Goal: Communication & Community: Answer question/provide support

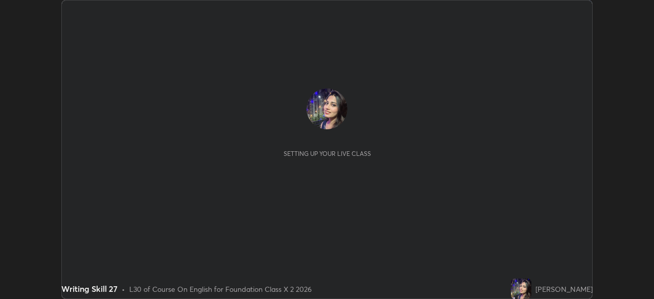
scroll to position [299, 654]
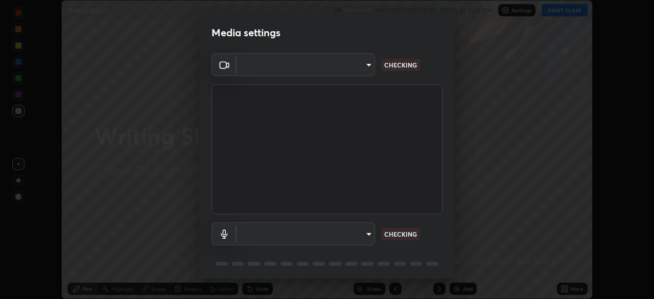
type input "d5561f72755abe6737233b78814172c328ae5881698d55e8cfa6aa091026f192"
type input "communications"
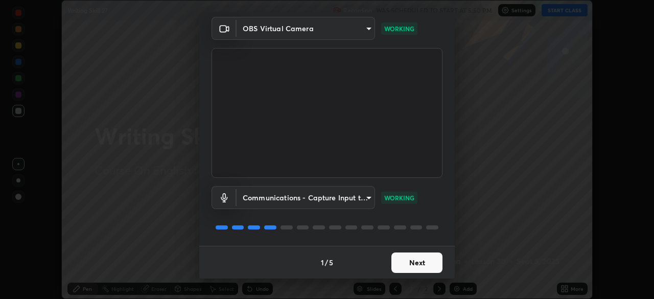
click at [430, 265] on button "Next" at bounding box center [416, 262] width 51 height 20
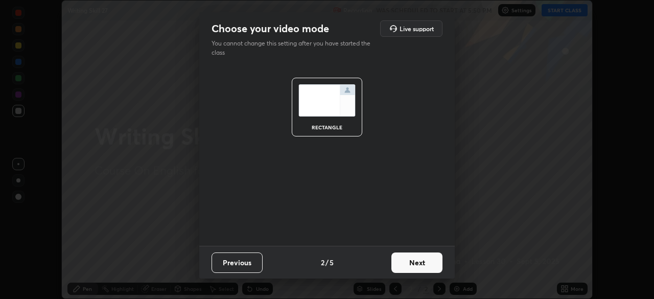
scroll to position [0, 0]
click at [432, 264] on button "Next" at bounding box center [416, 262] width 51 height 20
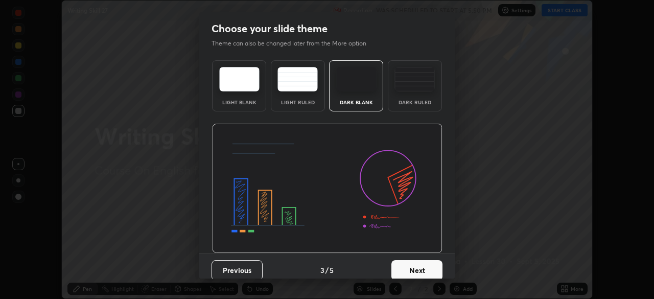
click at [431, 262] on button "Next" at bounding box center [416, 270] width 51 height 20
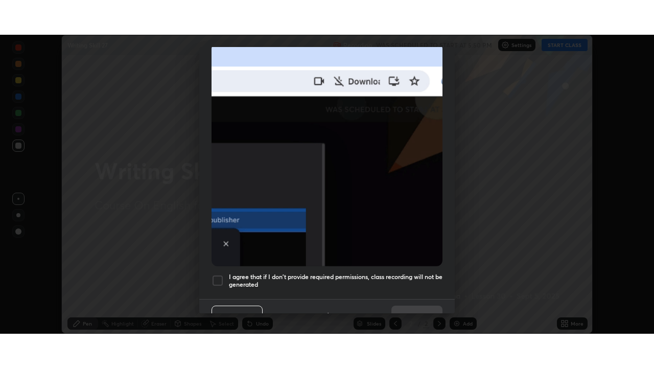
scroll to position [245, 0]
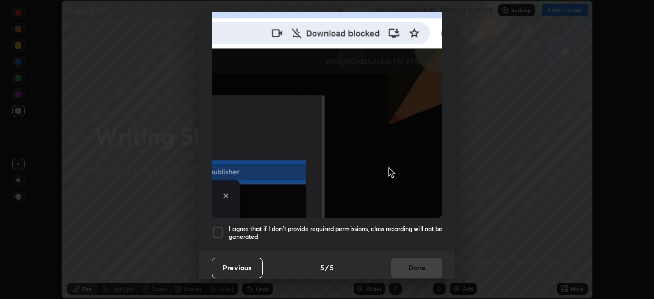
click at [220, 232] on div at bounding box center [217, 232] width 12 height 12
click at [428, 261] on button "Done" at bounding box center [416, 267] width 51 height 20
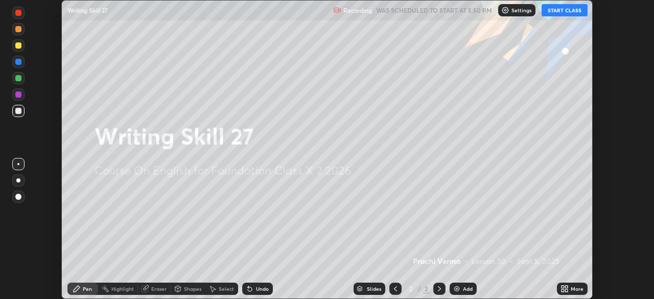
click at [572, 13] on button "START CLASS" at bounding box center [564, 10] width 46 height 12
click at [578, 292] on div "More" at bounding box center [572, 288] width 31 height 12
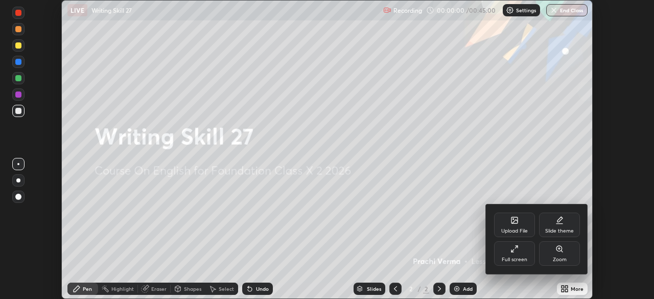
click at [526, 260] on div "Full screen" at bounding box center [514, 259] width 26 height 5
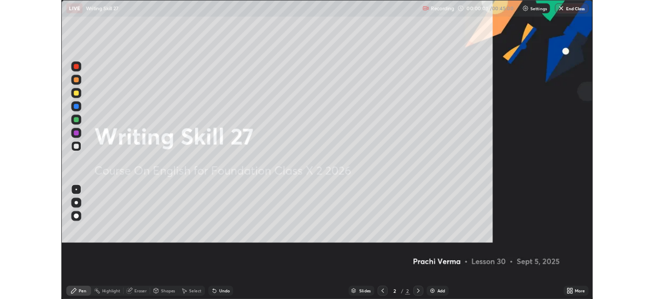
scroll to position [368, 654]
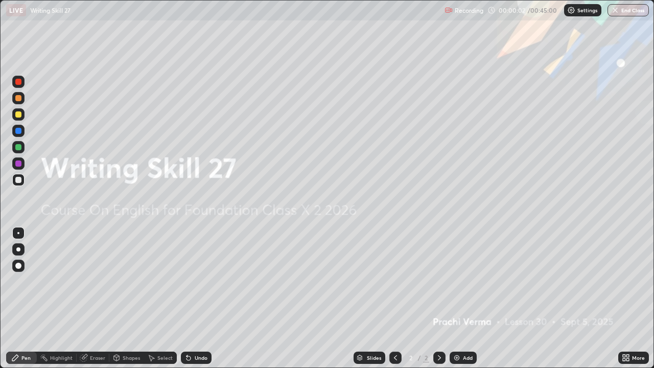
click at [467, 298] on div "Add" at bounding box center [468, 357] width 10 height 5
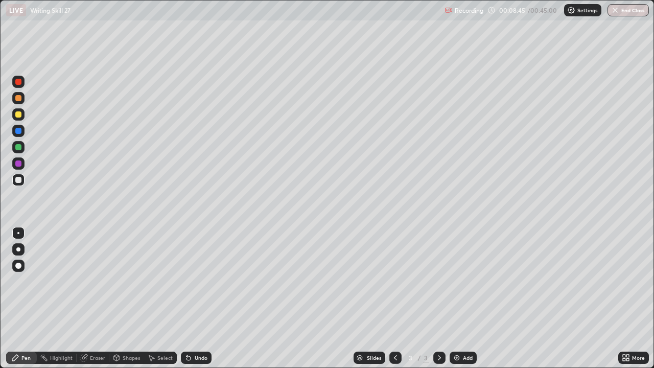
click at [19, 147] on div at bounding box center [18, 147] width 6 height 6
click at [19, 183] on div at bounding box center [18, 180] width 12 height 12
click at [21, 147] on div at bounding box center [18, 147] width 12 height 12
click at [438, 298] on icon at bounding box center [439, 357] width 8 height 8
click at [436, 298] on icon at bounding box center [439, 357] width 8 height 8
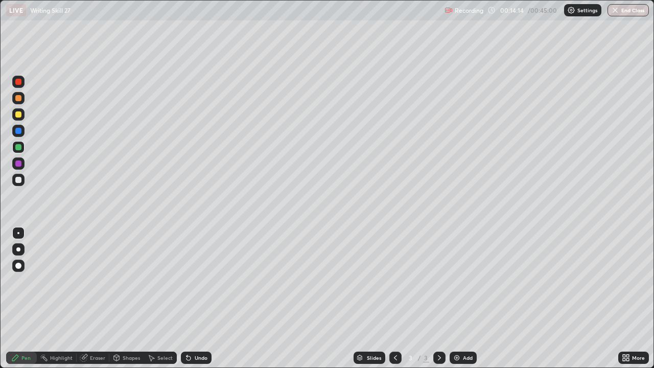
click at [456, 298] on img at bounding box center [456, 357] width 8 height 8
click at [436, 298] on icon at bounding box center [439, 357] width 8 height 8
click at [393, 298] on icon at bounding box center [395, 357] width 8 height 8
click at [394, 298] on icon at bounding box center [395, 357] width 8 height 8
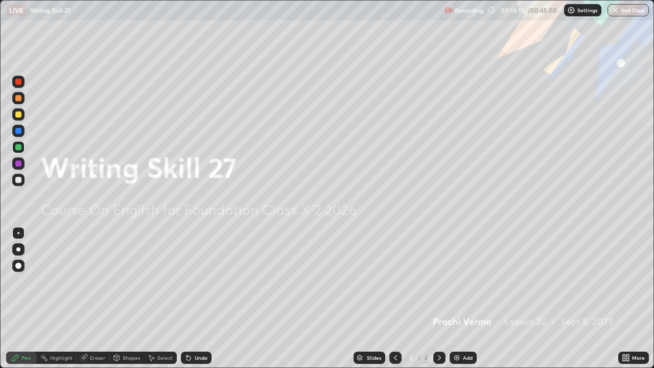
click at [436, 298] on icon at bounding box center [439, 357] width 8 height 8
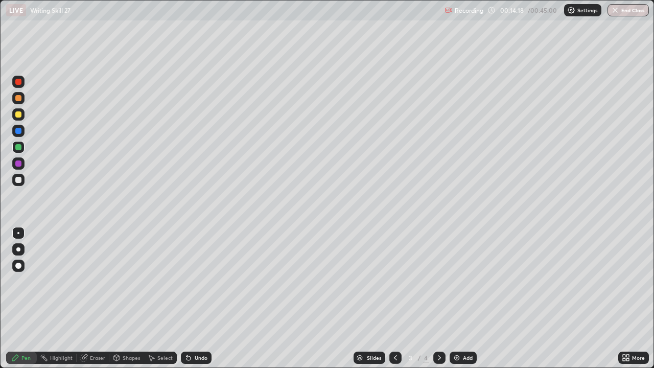
click at [437, 298] on icon at bounding box center [439, 357] width 8 height 8
click at [96, 298] on div "Eraser" at bounding box center [97, 357] width 15 height 5
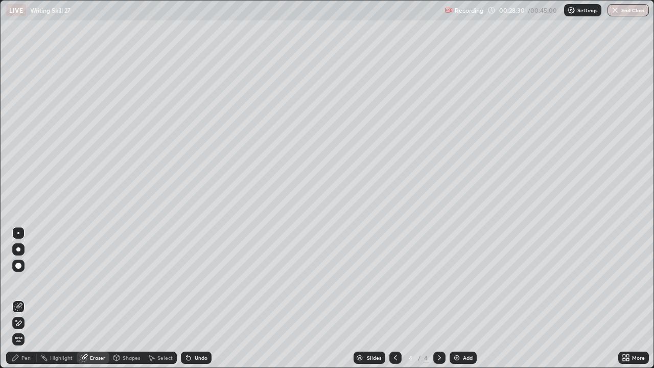
click at [17, 298] on span "Erase all" at bounding box center [18, 339] width 11 height 6
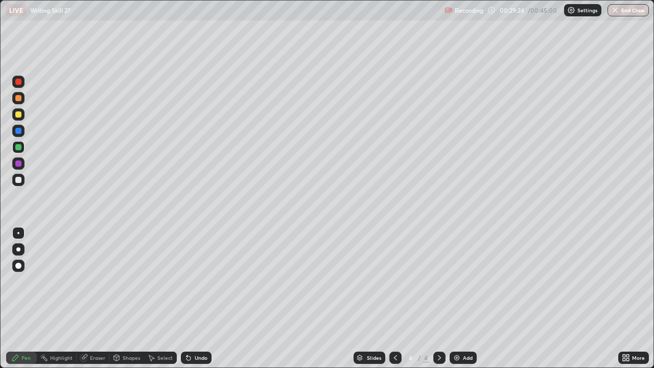
click at [16, 85] on div at bounding box center [18, 82] width 12 height 12
click at [304, 298] on div "Slides 4 / 4 Add" at bounding box center [414, 357] width 406 height 20
click at [17, 149] on div at bounding box center [18, 147] width 6 height 6
click at [21, 84] on div at bounding box center [18, 82] width 6 height 6
click at [21, 148] on div at bounding box center [18, 147] width 12 height 12
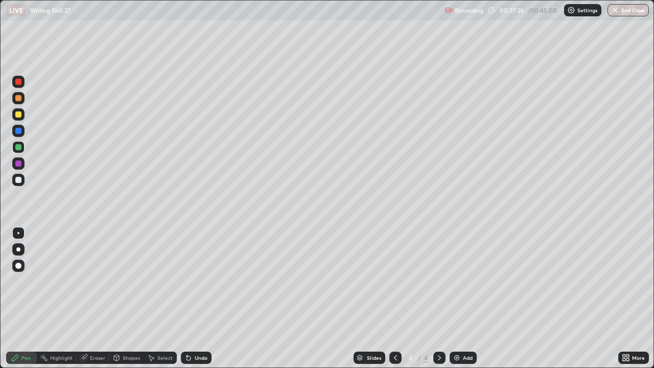
click at [89, 298] on div "Eraser" at bounding box center [93, 357] width 33 height 12
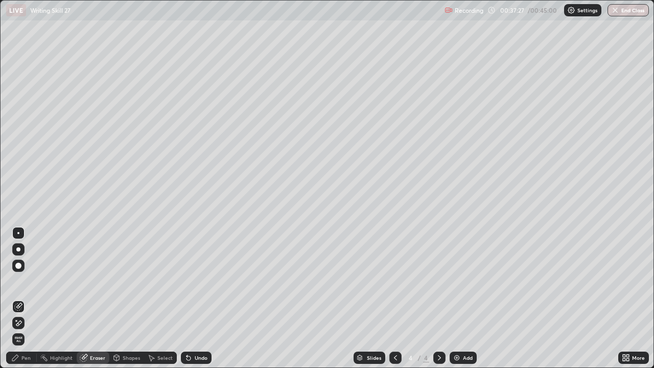
click at [18, 298] on span "Erase all" at bounding box center [18, 339] width 11 height 6
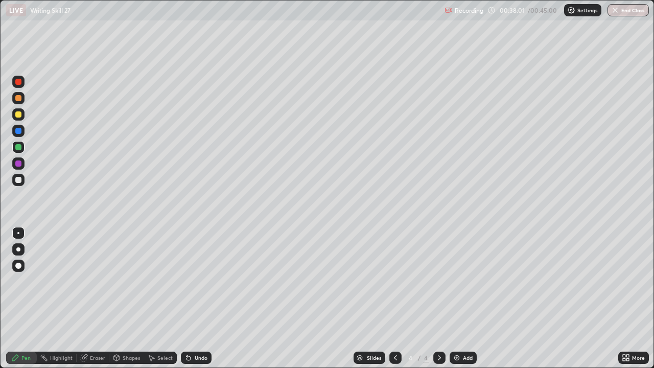
click at [94, 298] on div "Eraser" at bounding box center [97, 357] width 15 height 5
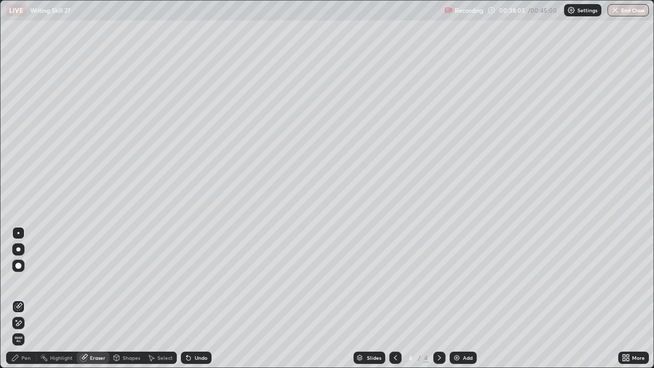
click at [22, 298] on div "Pen" at bounding box center [25, 357] width 9 height 5
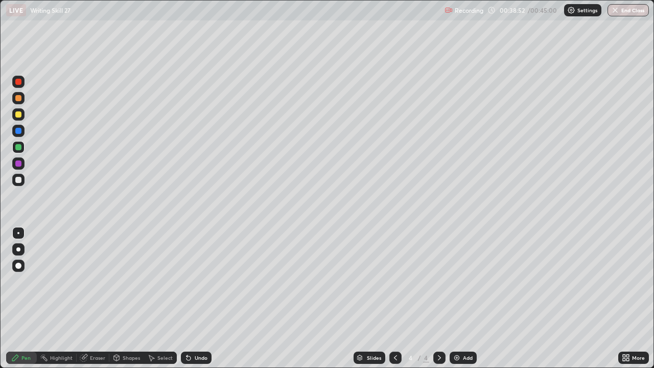
click at [19, 84] on div at bounding box center [18, 82] width 6 height 6
click at [636, 298] on div "More" at bounding box center [638, 357] width 13 height 5
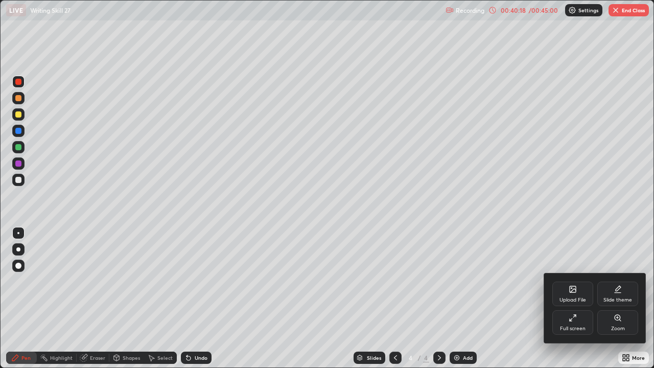
click at [567, 298] on div "Full screen" at bounding box center [572, 322] width 41 height 25
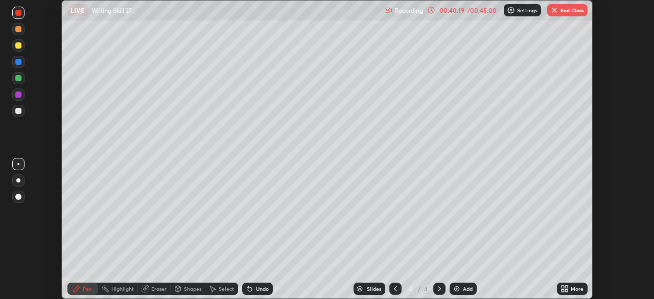
scroll to position [50768, 50413]
click at [573, 15] on button "End Class" at bounding box center [567, 10] width 40 height 12
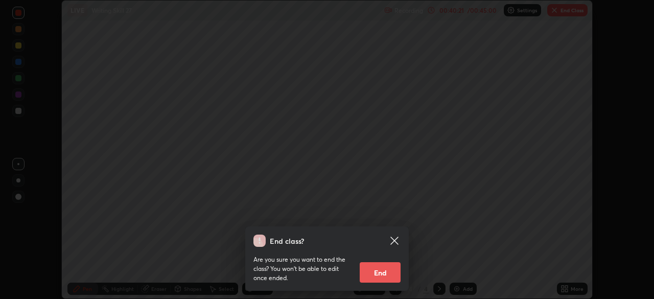
click at [390, 274] on button "End" at bounding box center [380, 272] width 41 height 20
